Goal: Information Seeking & Learning: Find specific fact

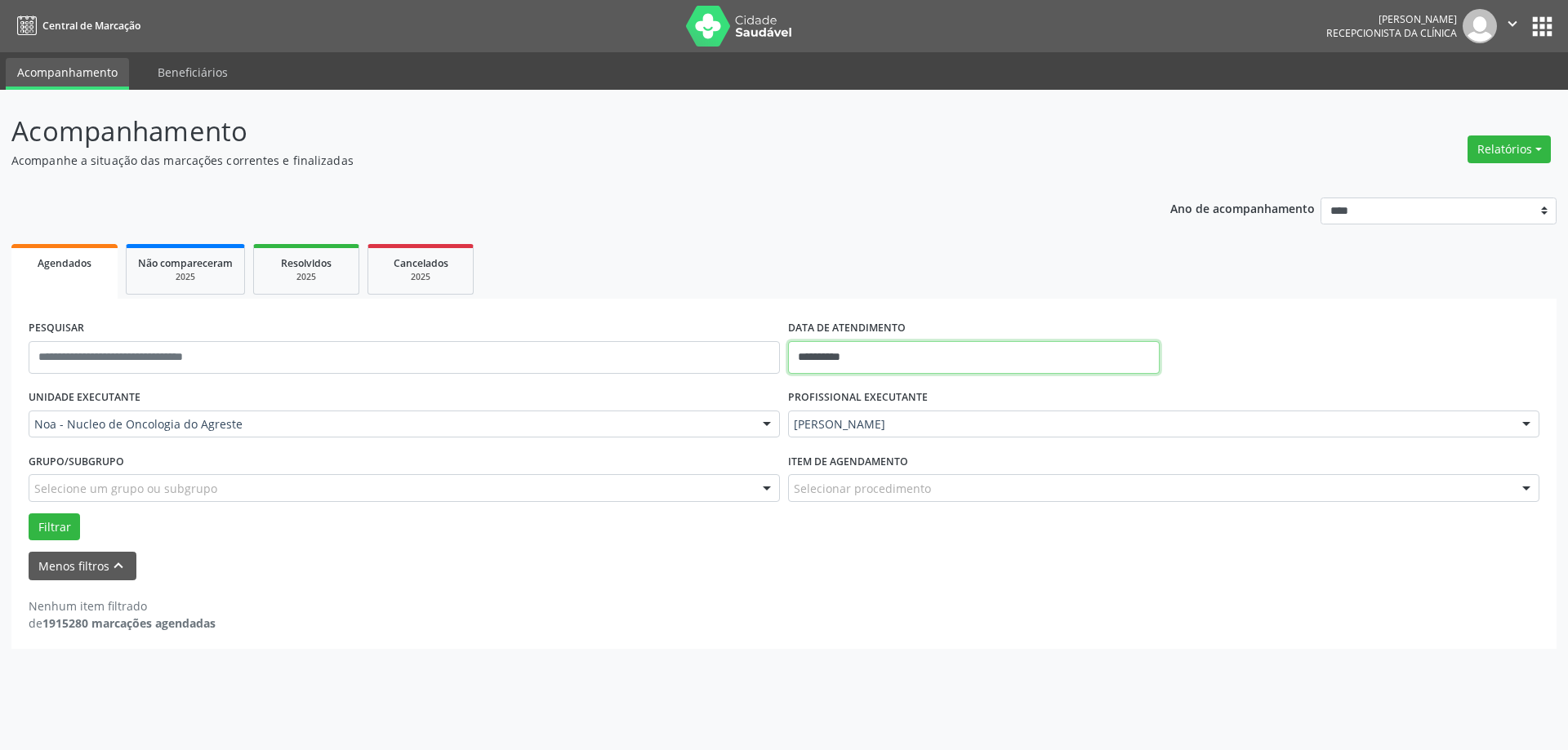
click at [953, 358] on input "**********" at bounding box center [973, 357] width 372 height 33
click at [834, 470] on span "8" at bounding box center [836, 475] width 32 height 32
type input "**********"
click at [834, 470] on label "Item de agendamento" at bounding box center [847, 461] width 120 height 25
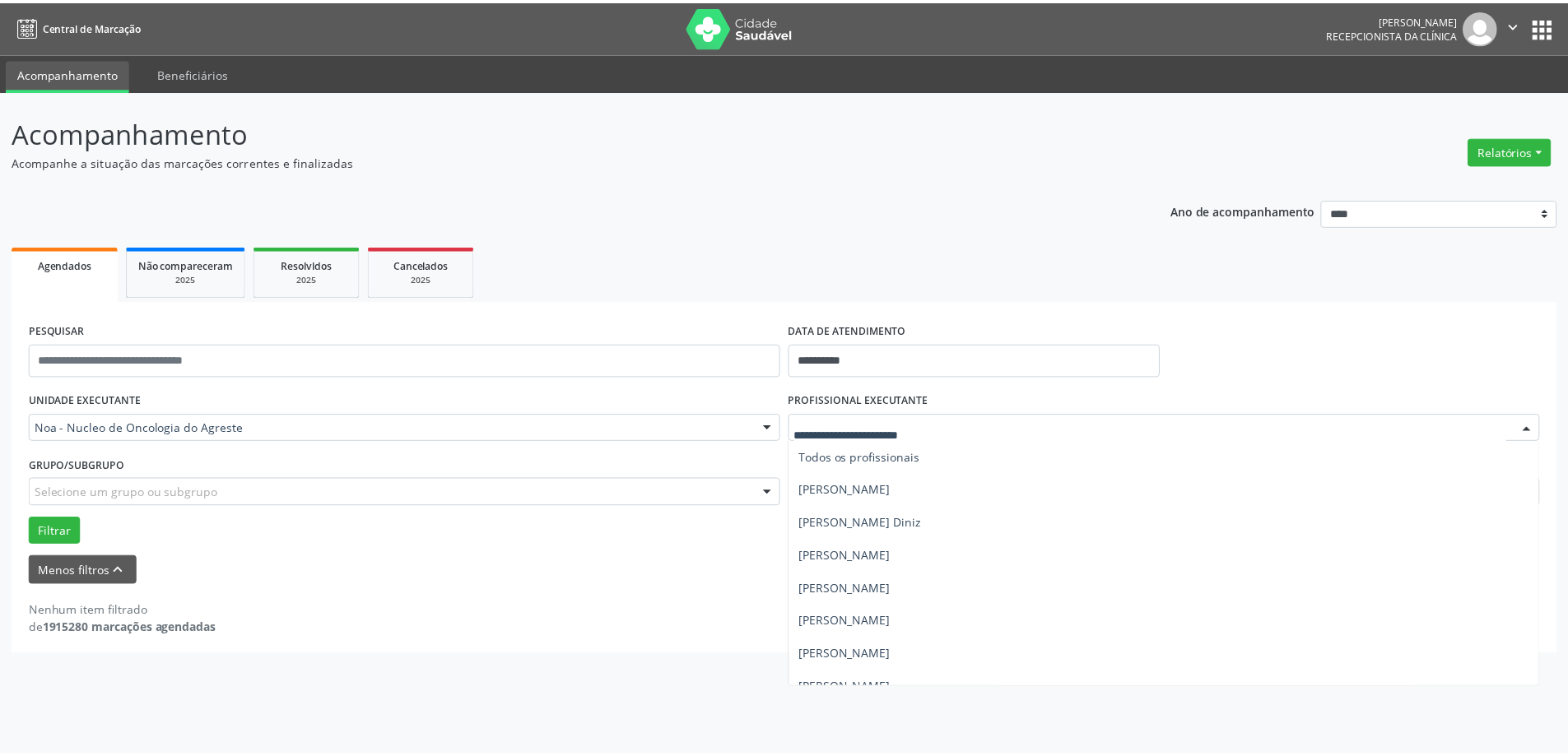
scroll to position [50, 0]
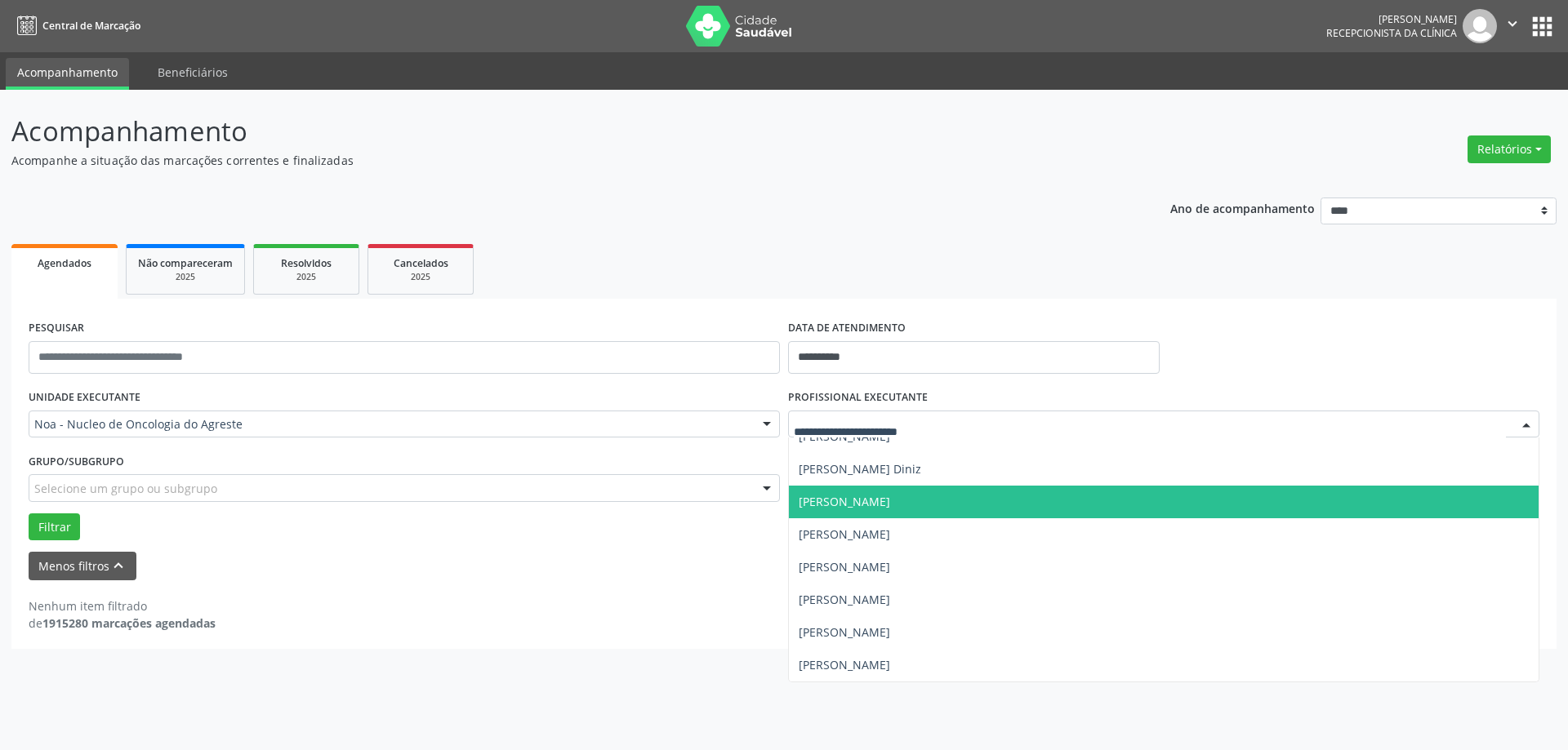
click at [856, 508] on span "[PERSON_NAME]" at bounding box center [845, 501] width 91 height 16
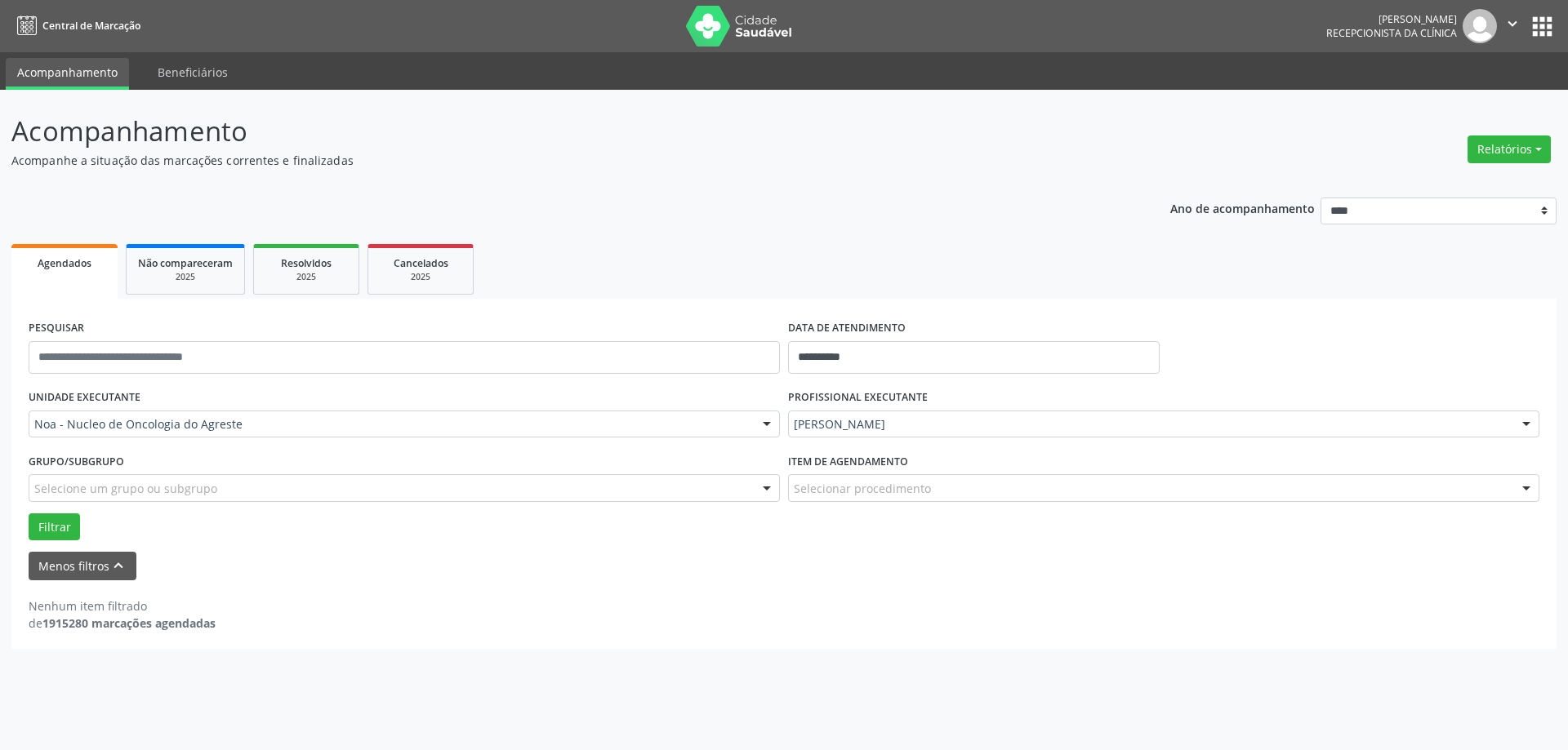
click at [856, 508] on div "Item de agendamento Selecionar procedimento #0000 - Alergologia #0001 - Angiolo…" at bounding box center [1163, 481] width 760 height 63
click at [62, 527] on button "Filtrar" at bounding box center [54, 527] width 51 height 28
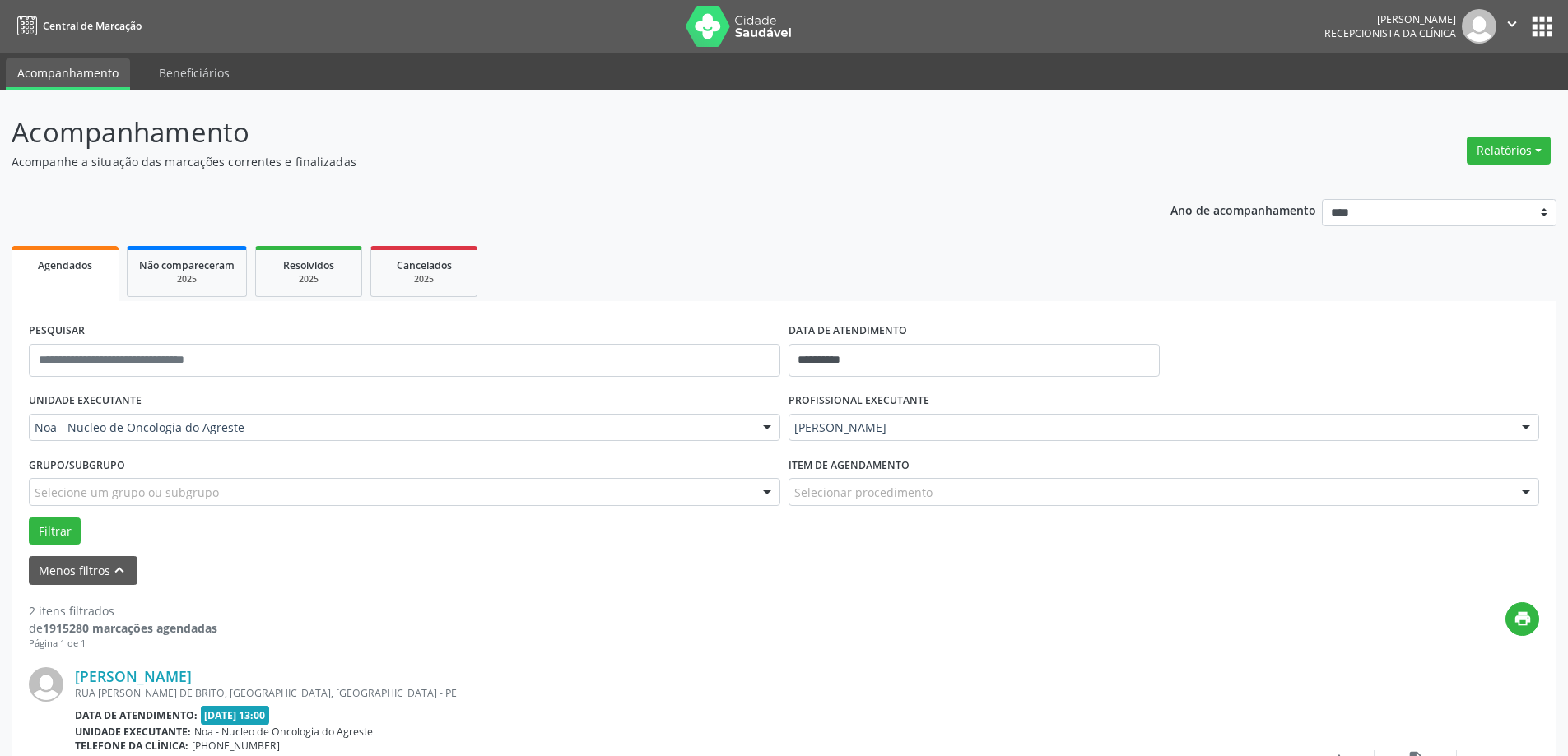
click at [342, 577] on div "Menos filtros keyboard_arrow_up" at bounding box center [784, 570] width 1518 height 29
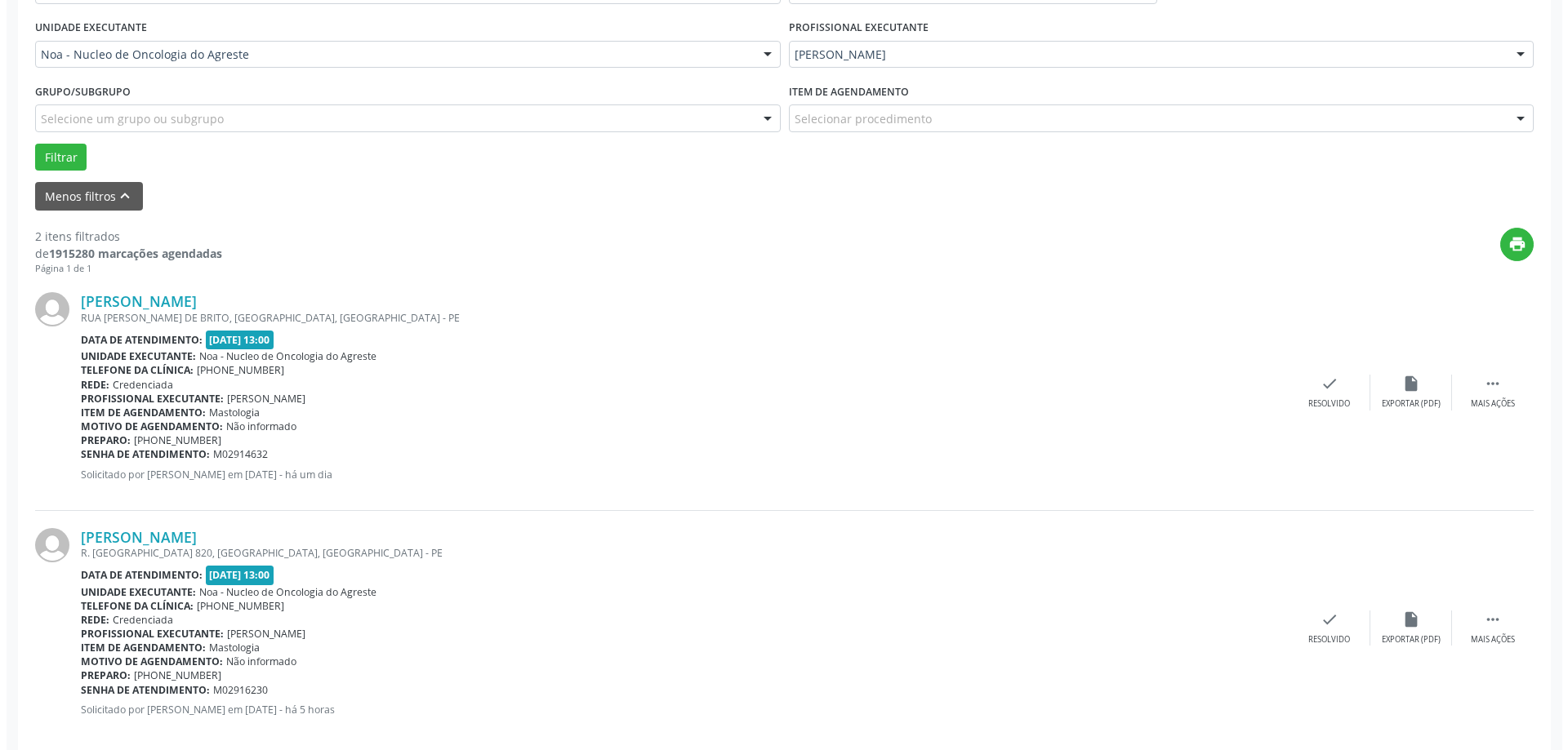
scroll to position [393, 0]
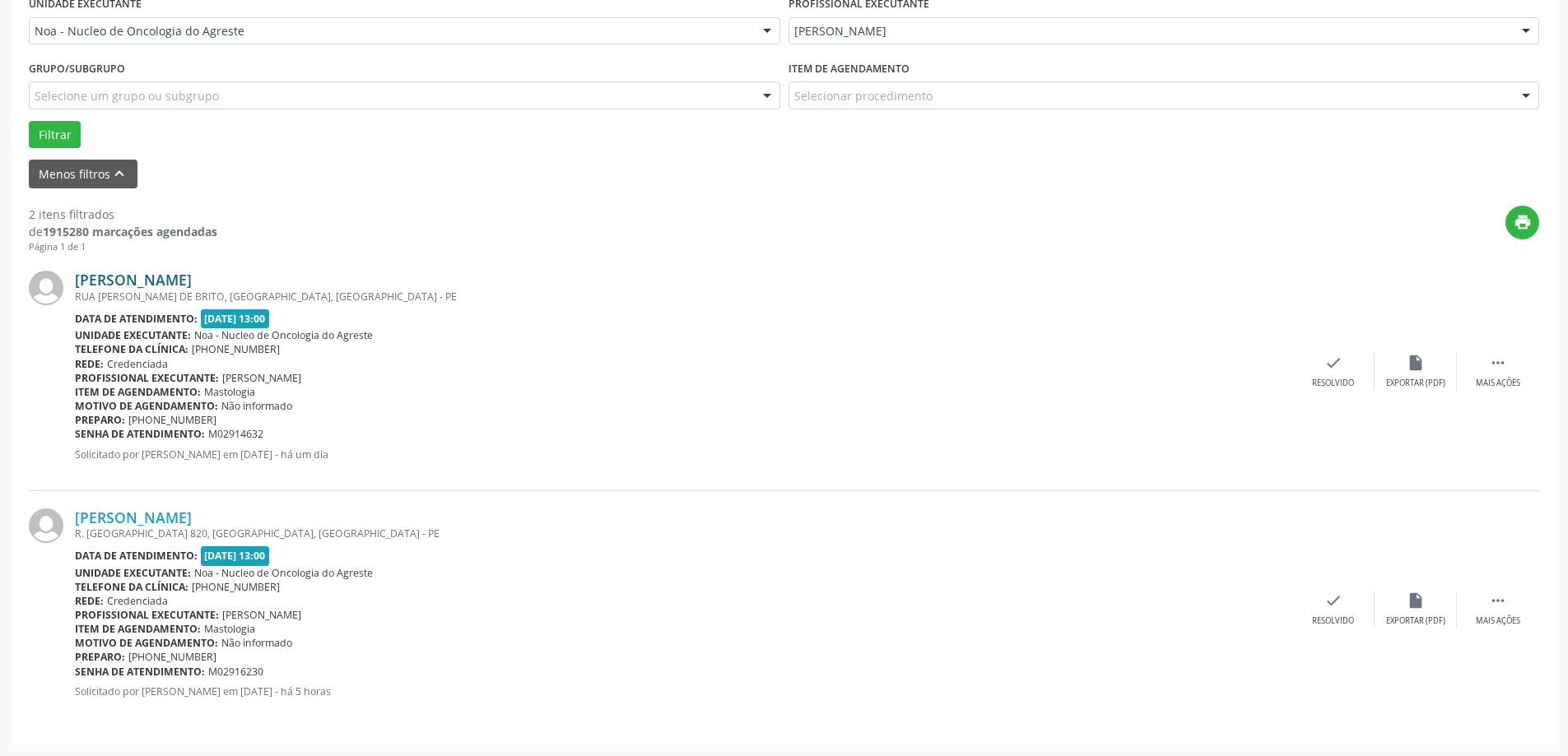
click at [192, 280] on link "[PERSON_NAME]" at bounding box center [133, 279] width 116 height 18
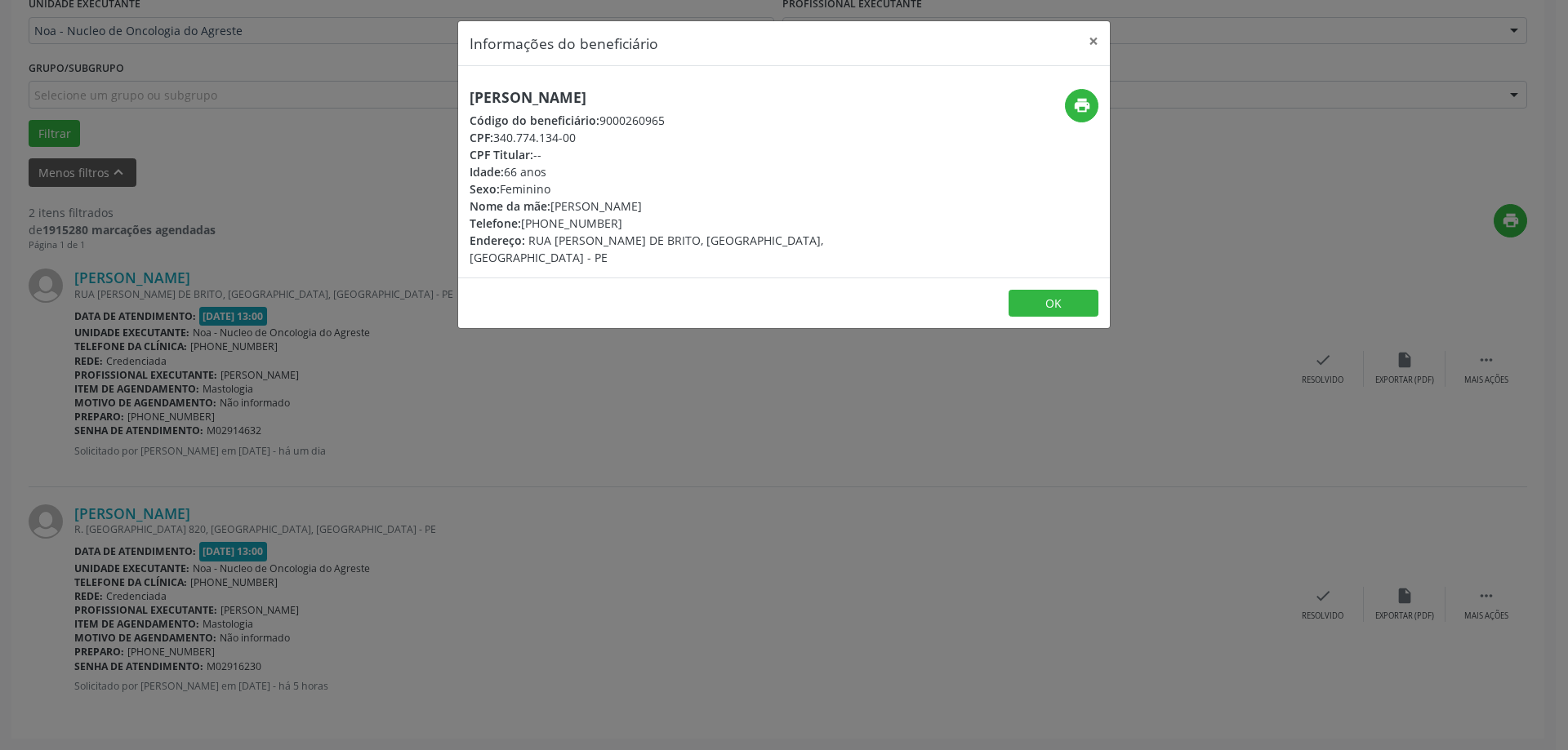
drag, startPoint x: 459, startPoint y: 91, endPoint x: 771, endPoint y: 96, distance: 312.0
click at [771, 96] on div "[PERSON_NAME] Código do beneficiário: 9000260965 CPF: 340.774.134-00 CPF Titula…" at bounding box center [675, 177] width 434 height 177
copy h5 "[PERSON_NAME]"
drag, startPoint x: 546, startPoint y: 224, endPoint x: 579, endPoint y: 226, distance: 33.1
click at [579, 226] on div "Telefone: [PHONE_NUMBER]" at bounding box center [676, 223] width 412 height 17
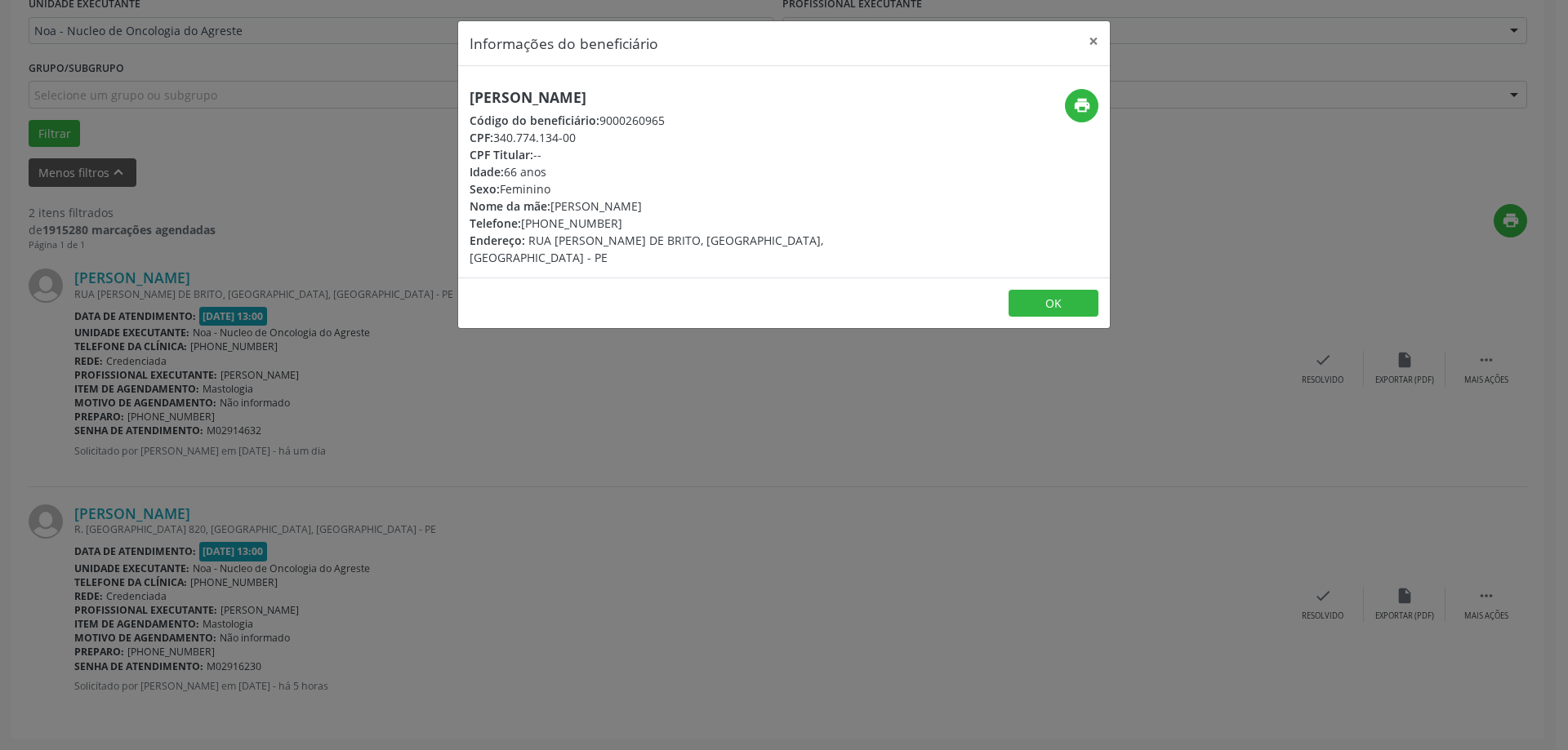
copy div "99325"
